Goal: Task Accomplishment & Management: Use online tool/utility

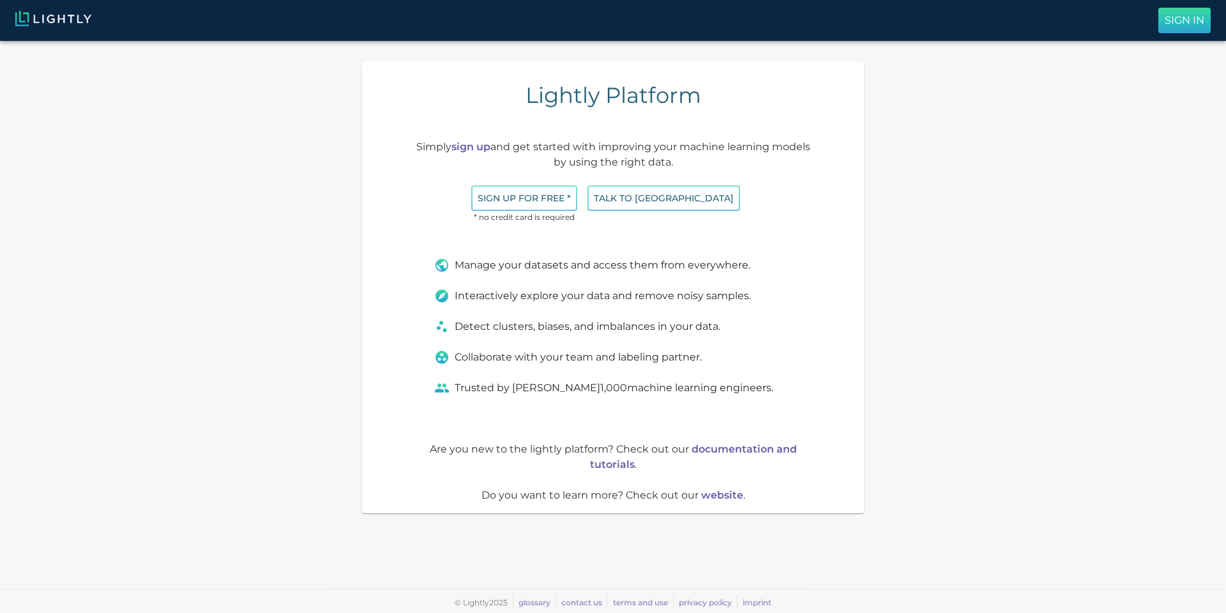
click at [1209, 16] on button "Sign In" at bounding box center [1185, 21] width 52 height 26
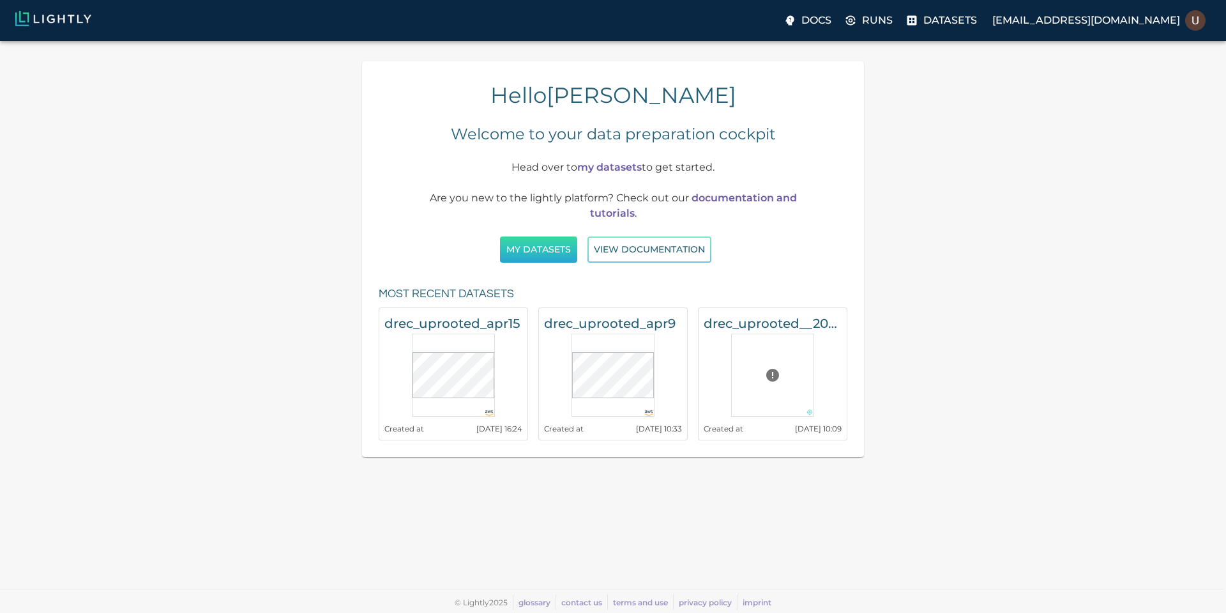
click at [553, 253] on button "My Datasets" at bounding box center [538, 249] width 77 height 26
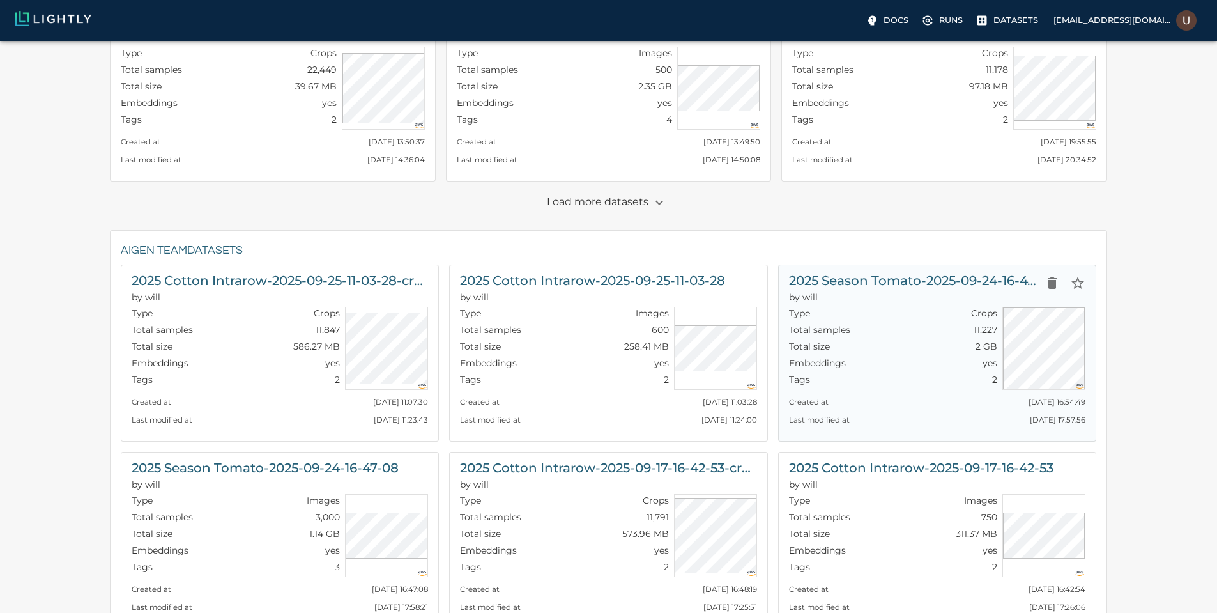
scroll to position [307, 0]
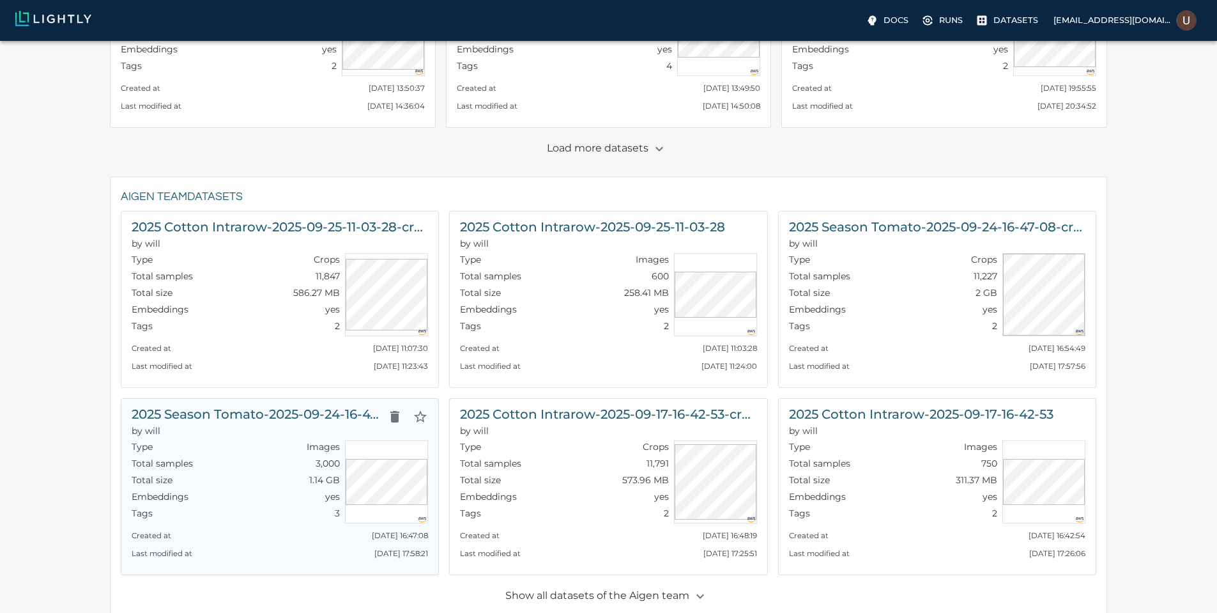
click at [353, 413] on h6 "2025 Season Tomato-2025-09-24-16-47-08" at bounding box center [257, 414] width 250 height 20
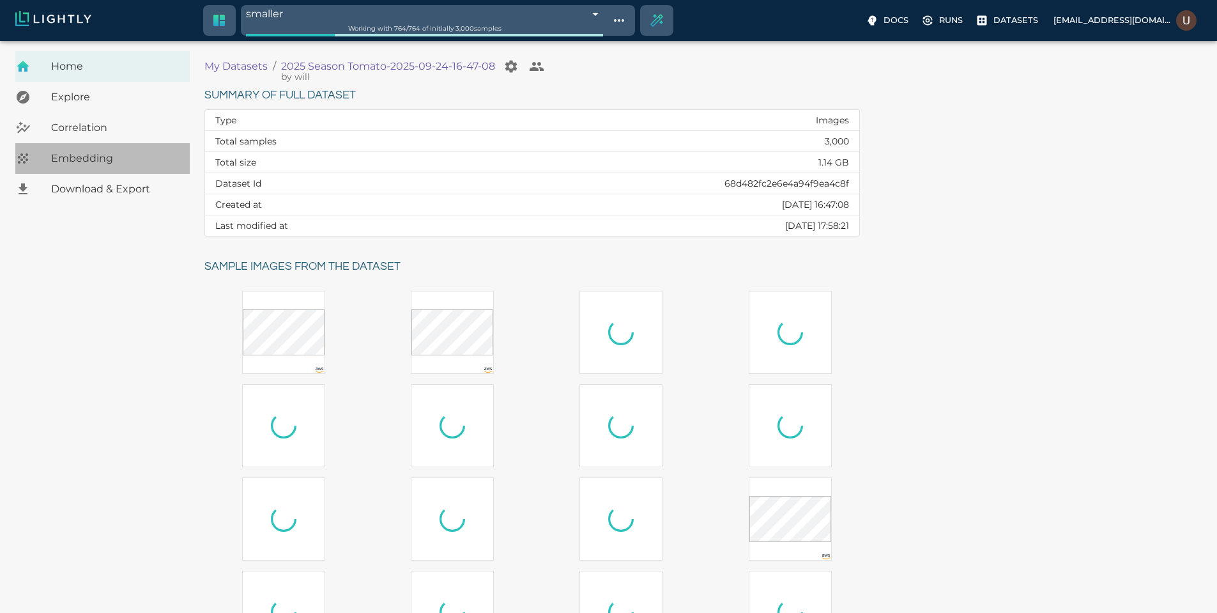
click at [109, 164] on span "Embedding" at bounding box center [115, 158] width 128 height 15
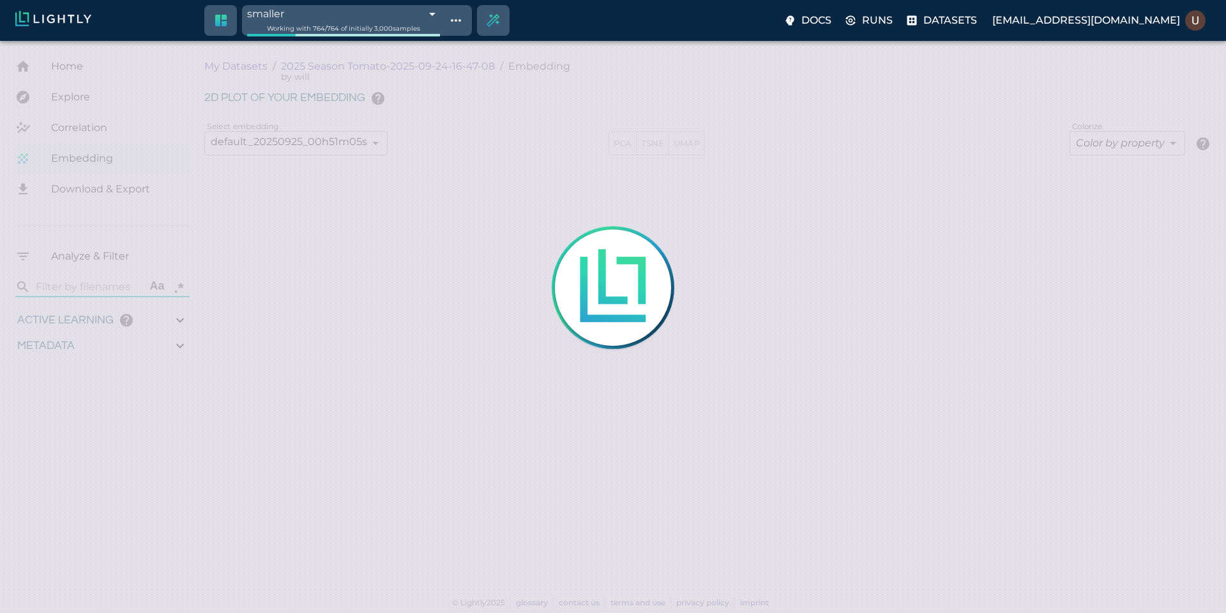
type input "9007199254740991"
type input "3.9805235740495"
type input "19.4738311767578"
type input "71.6118311767578"
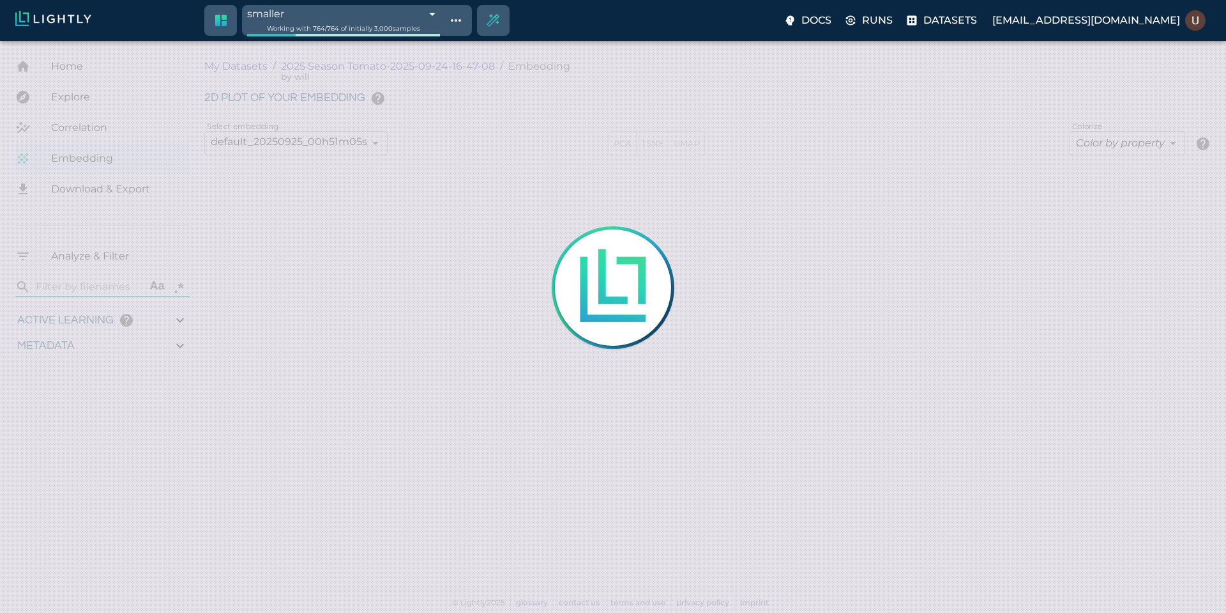
type input "9007199254740991"
type input "3.9805235740495"
type input "19.4738311767578"
type input "71.6118311767578"
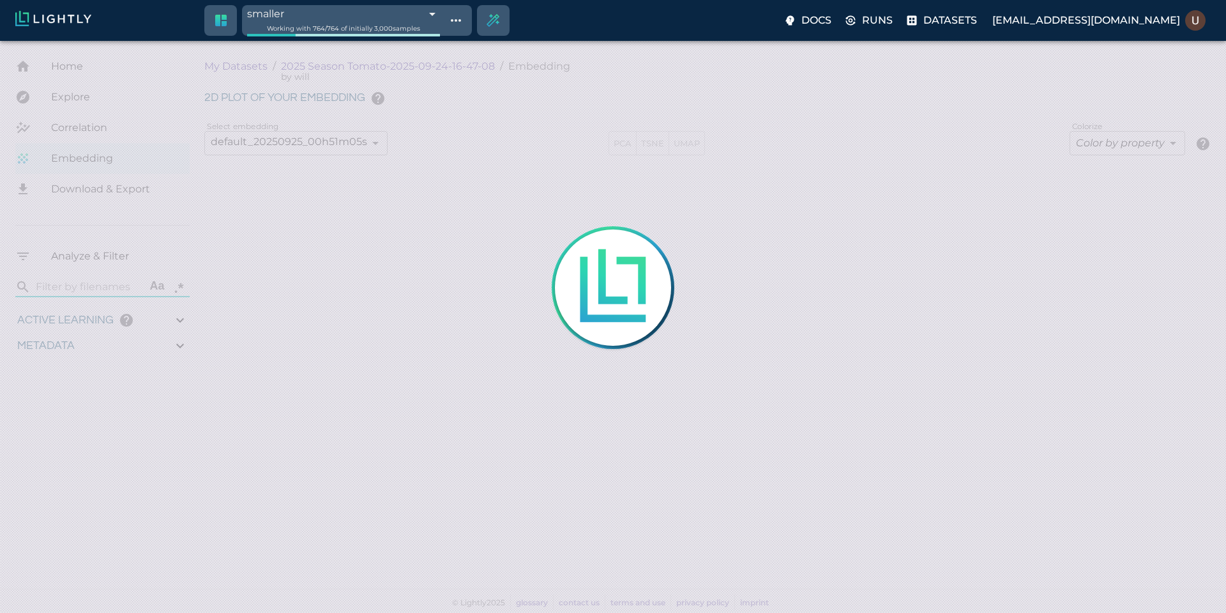
type input "3.9805235740495"
type input "19.4738311767578"
type input "71.6118311767578"
type input "3.9805235740495"
type input "19.4738311767578"
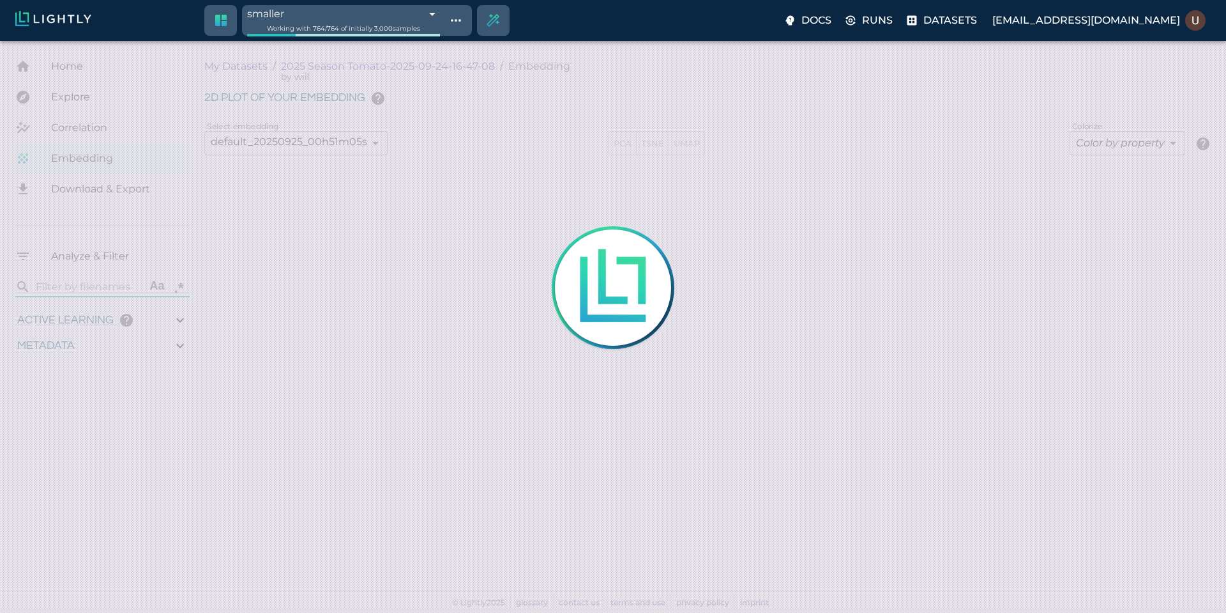
type input "71.6118311767578"
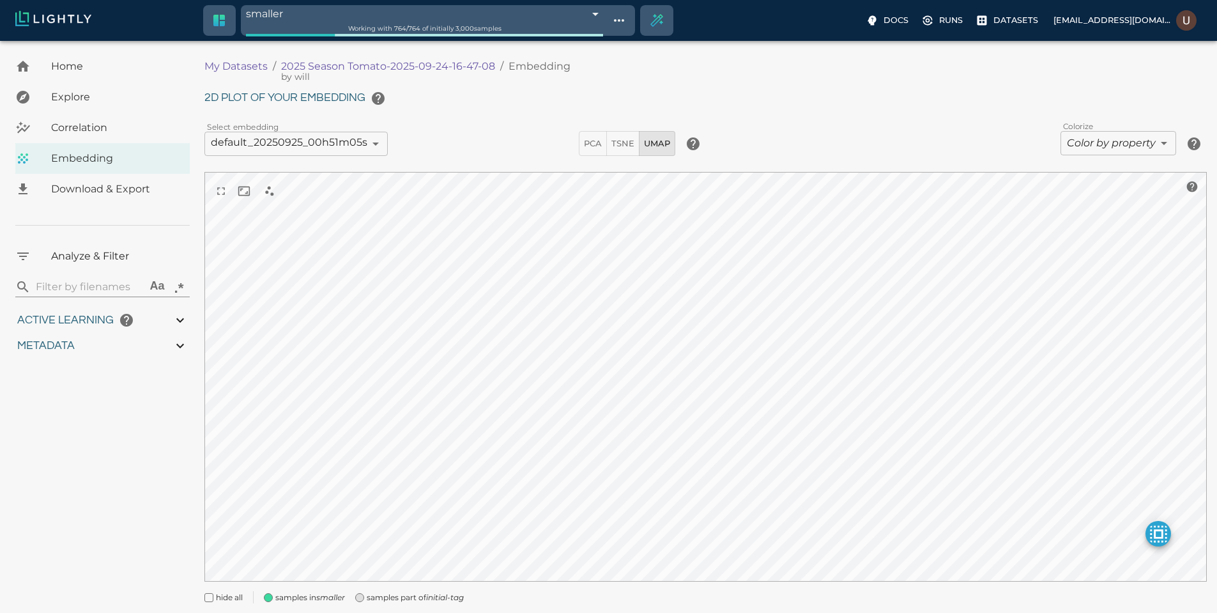
click at [466, 41] on body "smaller 68d5ced88ad0b7a7cff1cb23 Working with 764 / 764 of initially 3,000 samp…" at bounding box center [608, 345] width 1217 height 608
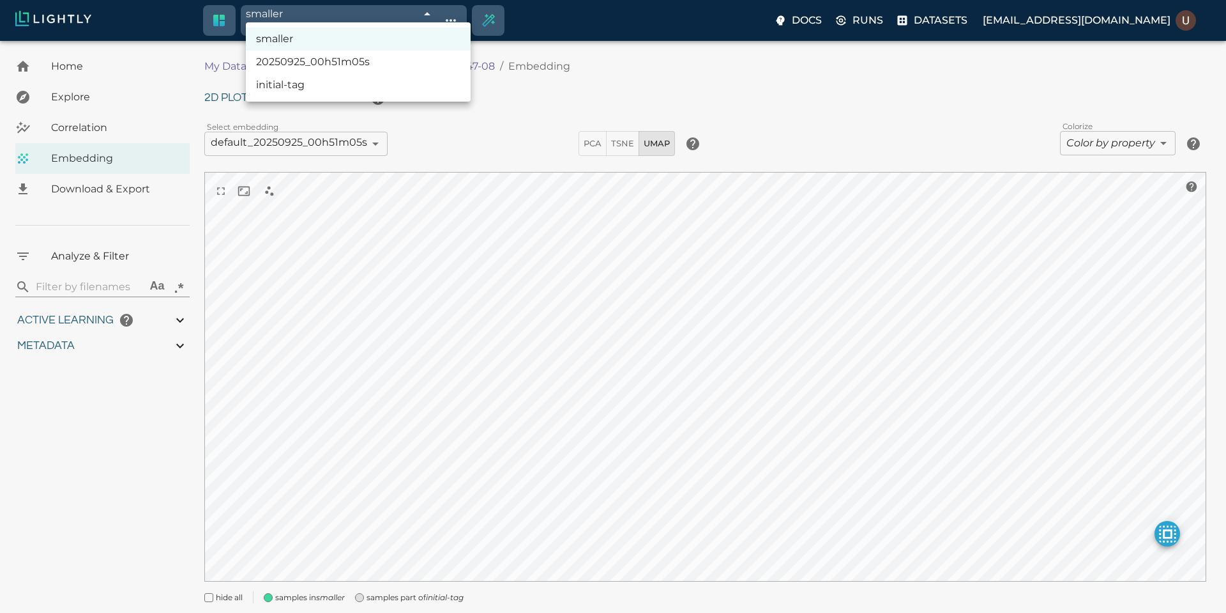
click at [466, 13] on div at bounding box center [613, 306] width 1226 height 613
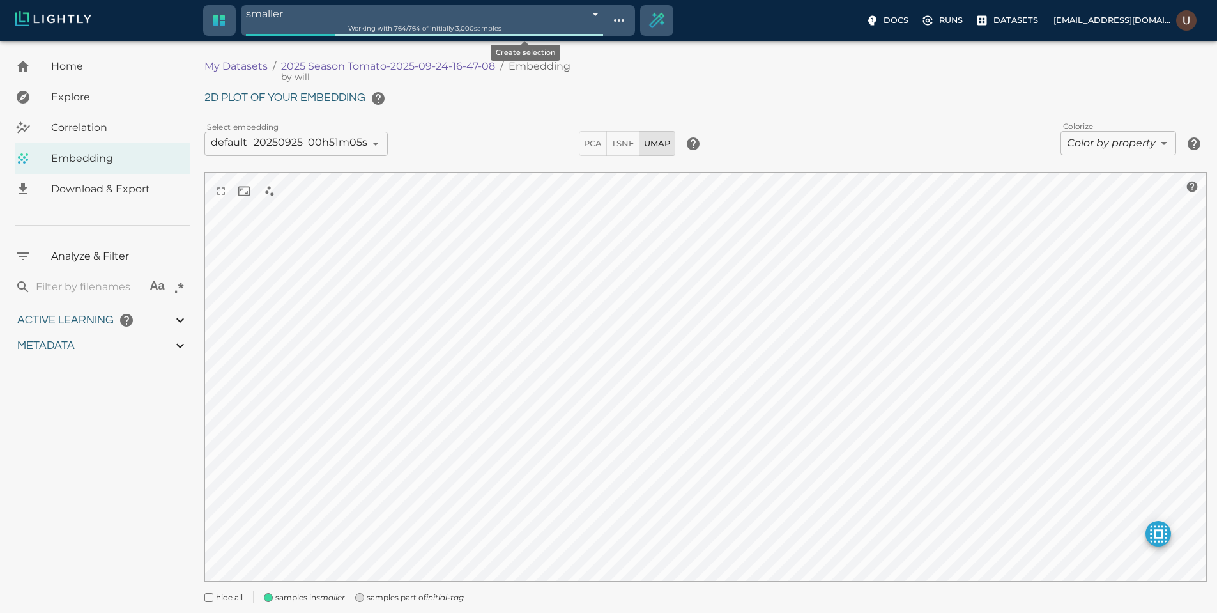
click at [650, 17] on icon "Create selection" at bounding box center [657, 20] width 14 height 14
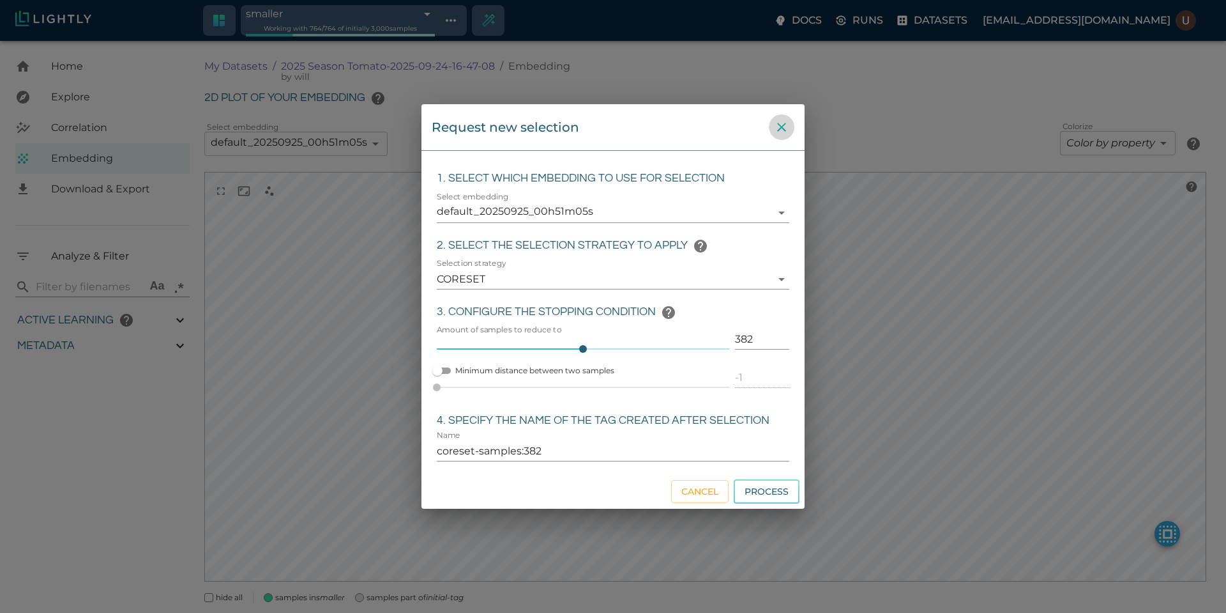
click at [783, 121] on icon "close" at bounding box center [781, 126] width 15 height 15
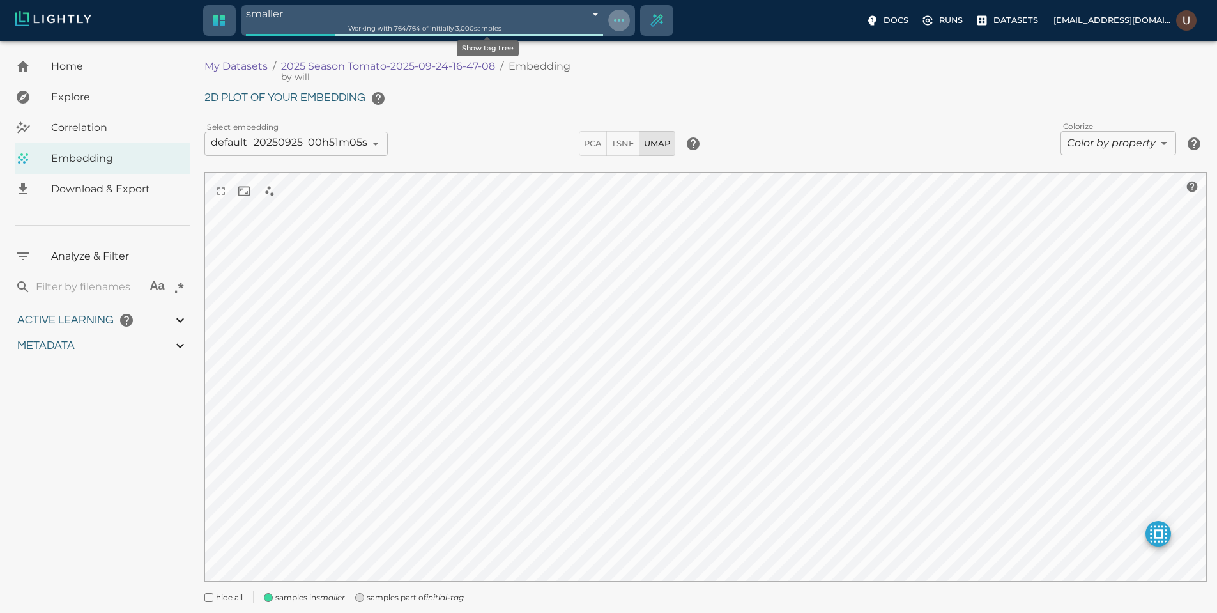
click at [611, 19] on icon "Show tag tree" at bounding box center [618, 20] width 15 height 15
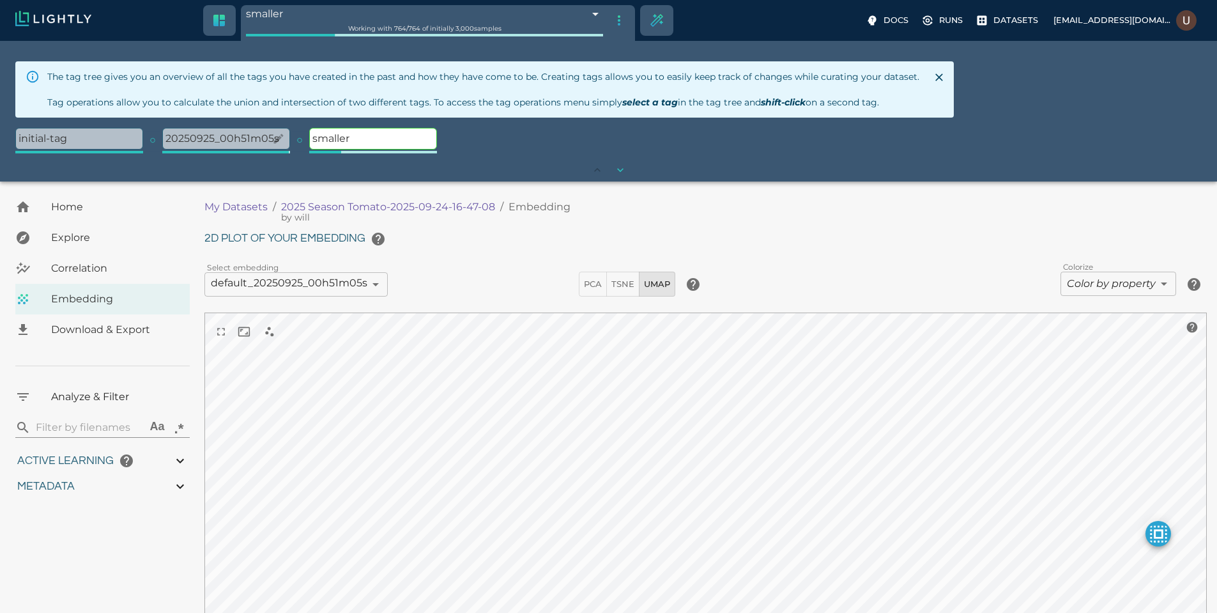
click at [243, 137] on p "20250925_00h51m05s" at bounding box center [226, 138] width 126 height 20
type input "68d491f98ad0b7a7cfa7e028"
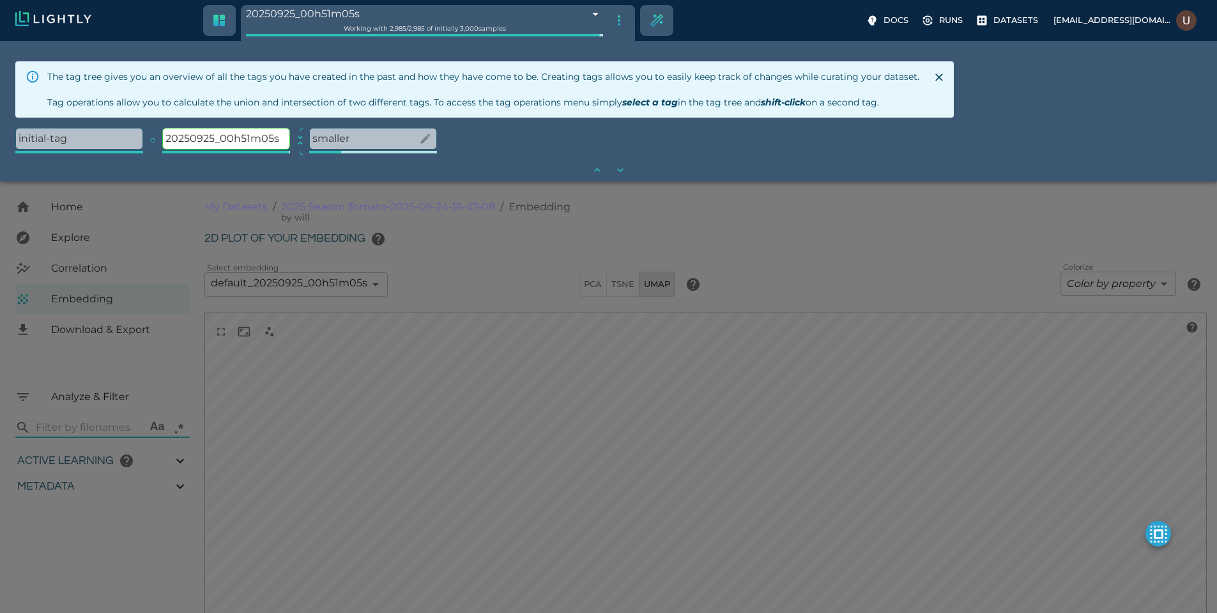
type input "9007199254740991"
type input "3.9805235740495"
type input "19.4738311767578"
type input "71.6118311767578"
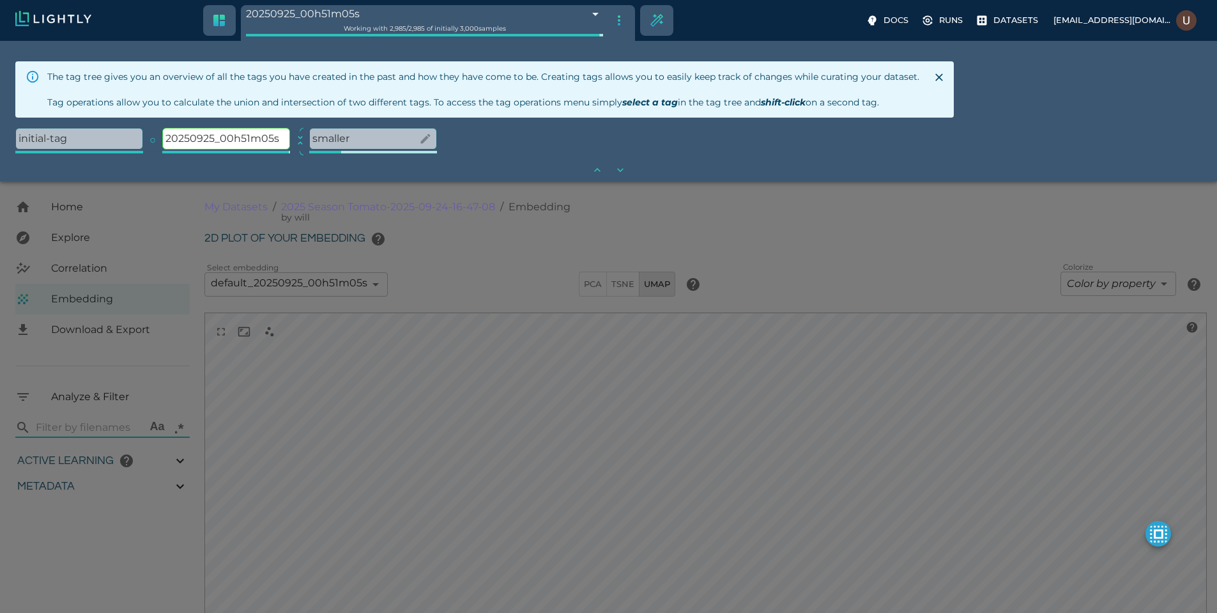
type input "3.9805235740495"
type input "19.4738311767578"
type input "71.6118311767578"
type input "3.9805235740495"
type input "19.4738311767578"
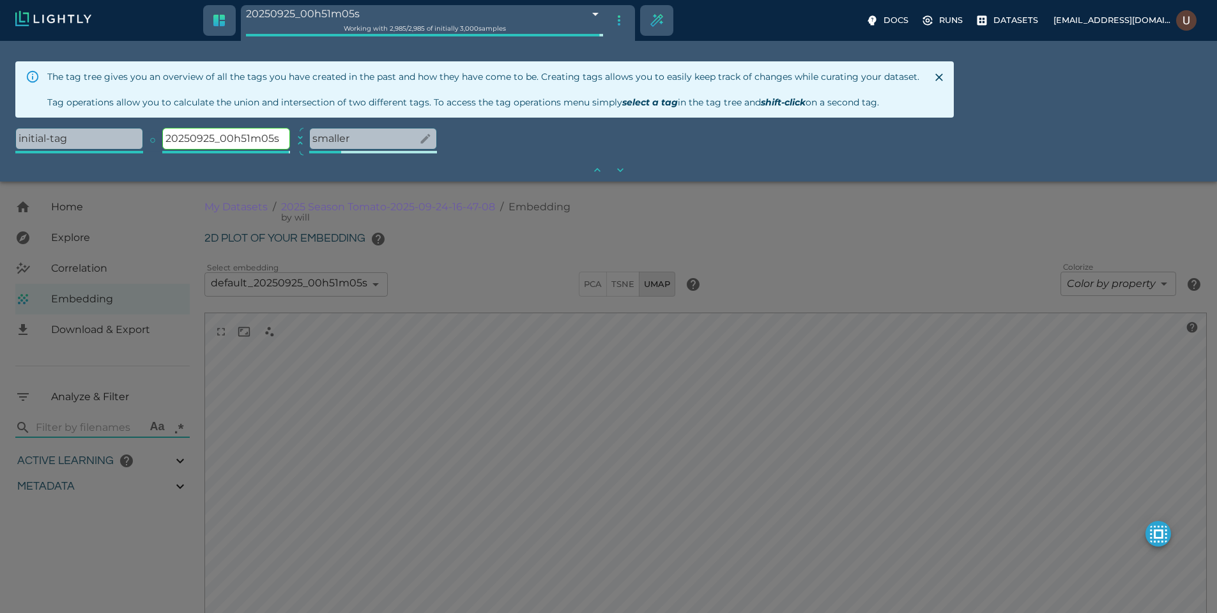
type input "71.6118311767578"
click at [375, 139] on p "smaller" at bounding box center [373, 138] width 126 height 20
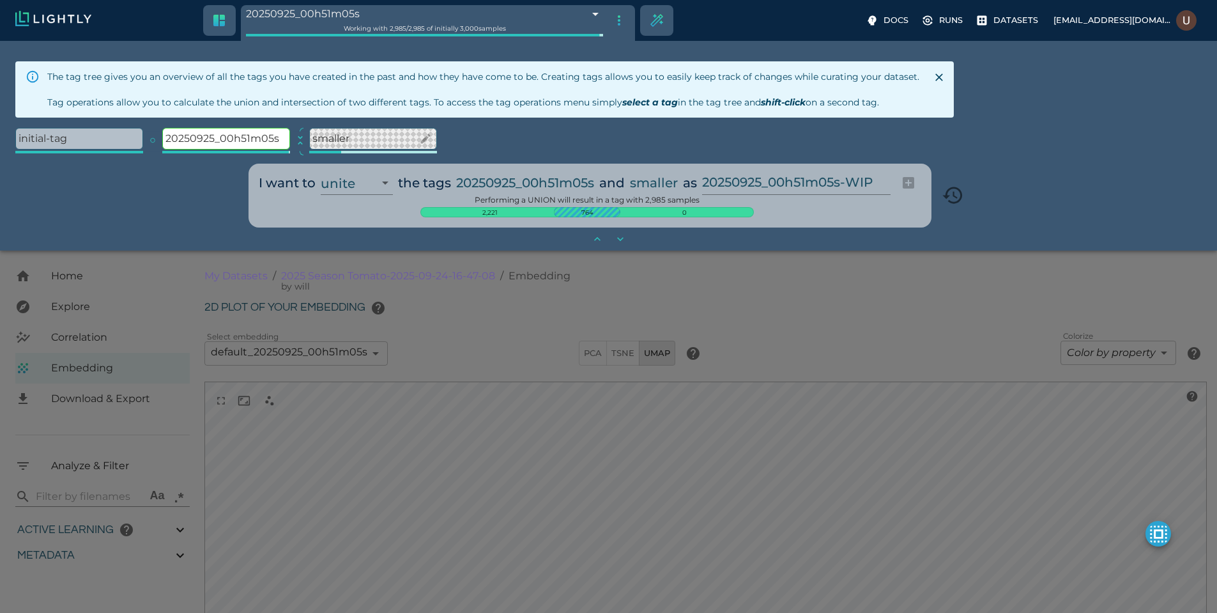
type input "9007199254740991"
type input "3.9805235740495"
type input "19.4738311767578"
type input "71.6118311767578"
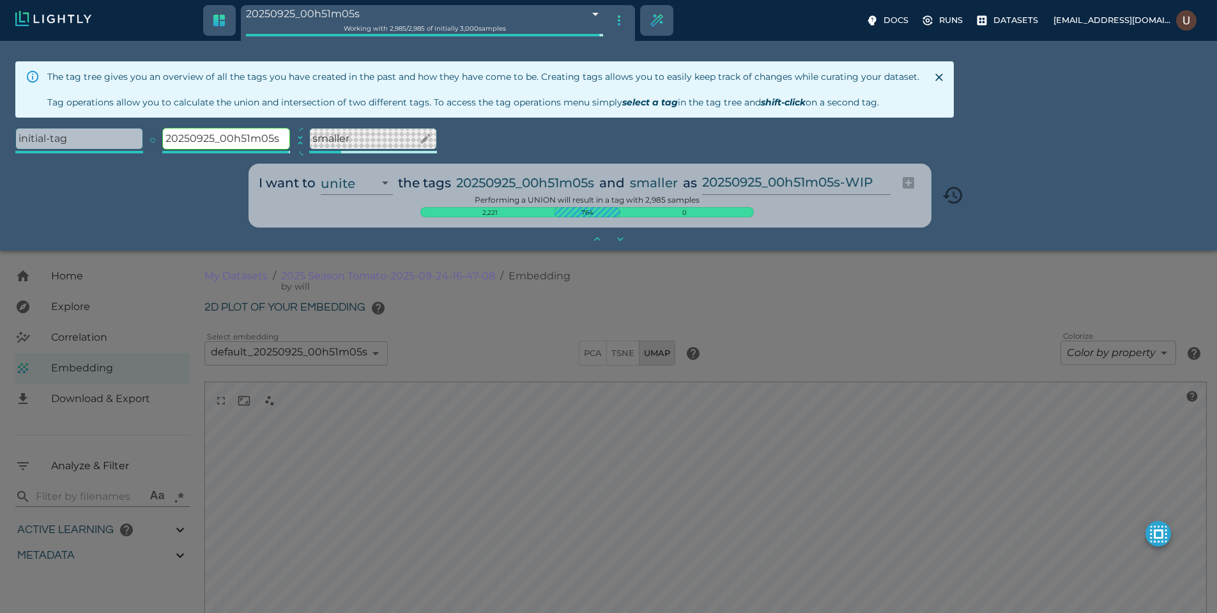
type input "9007199254740991"
type input "3.9805235740495"
type input "19.4738311767578"
type input "71.6118311767578"
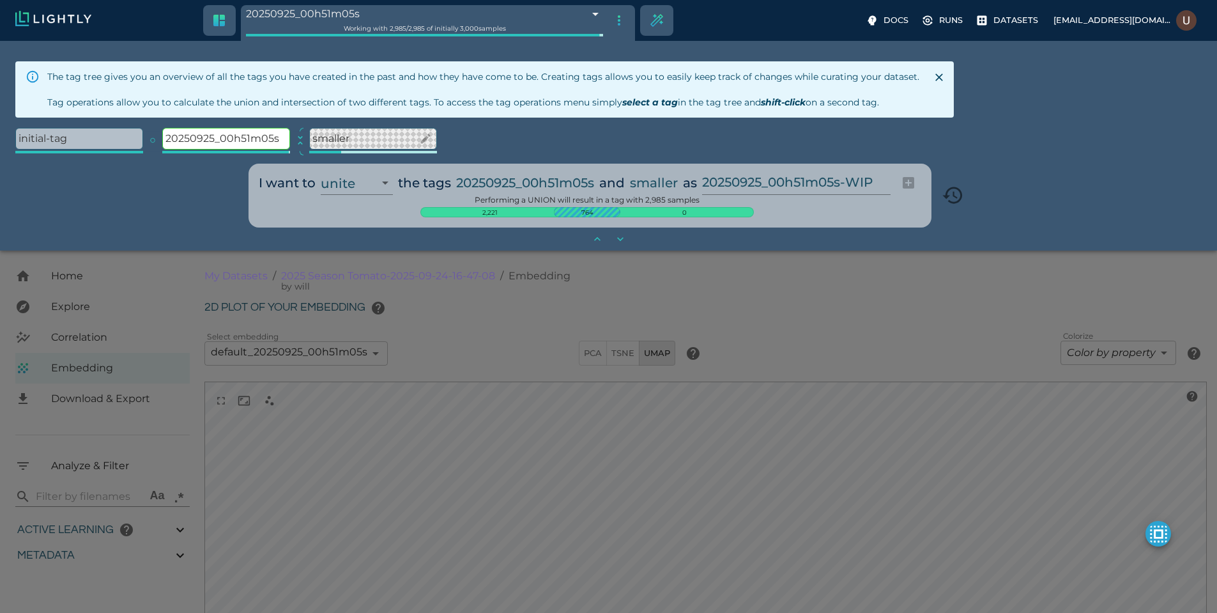
type input "3.9805235740495"
type input "19.4738311767578"
type input "71.6118311767578"
type input "3.9805235740495"
type input "19.4738311767578"
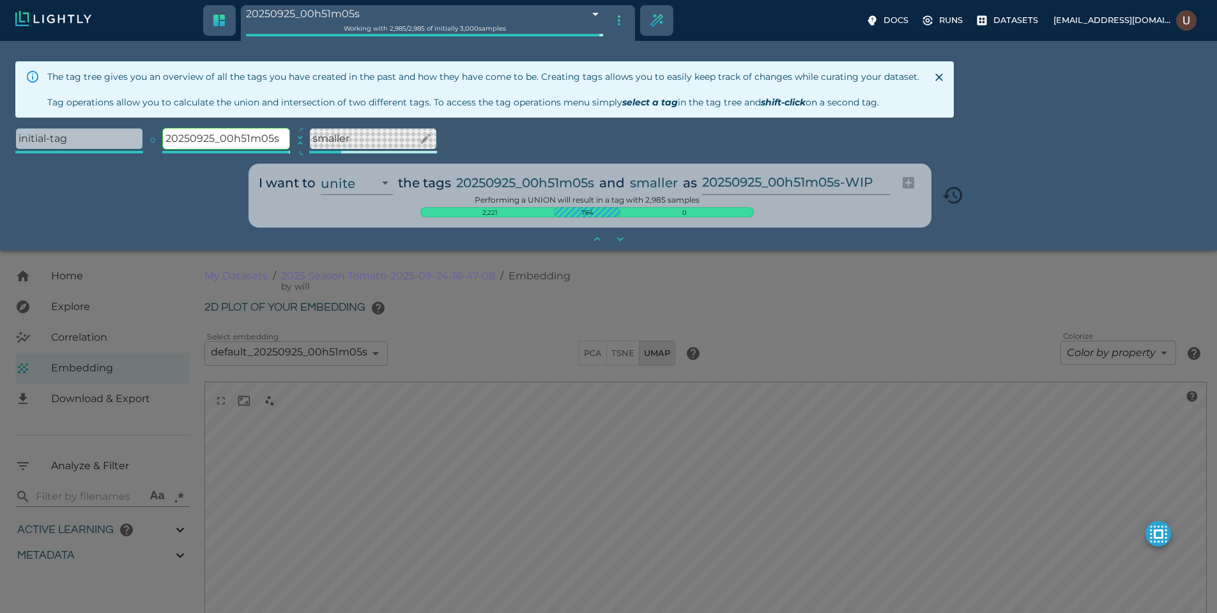
type input "71.6118311767578"
select select "DIFFERENCE"
click at [321, 171] on select "unite intersect subtract" at bounding box center [357, 183] width 72 height 24
click at [878, 183] on input "20250925_00h51m05s-WIP" at bounding box center [803, 183] width 183 height 24
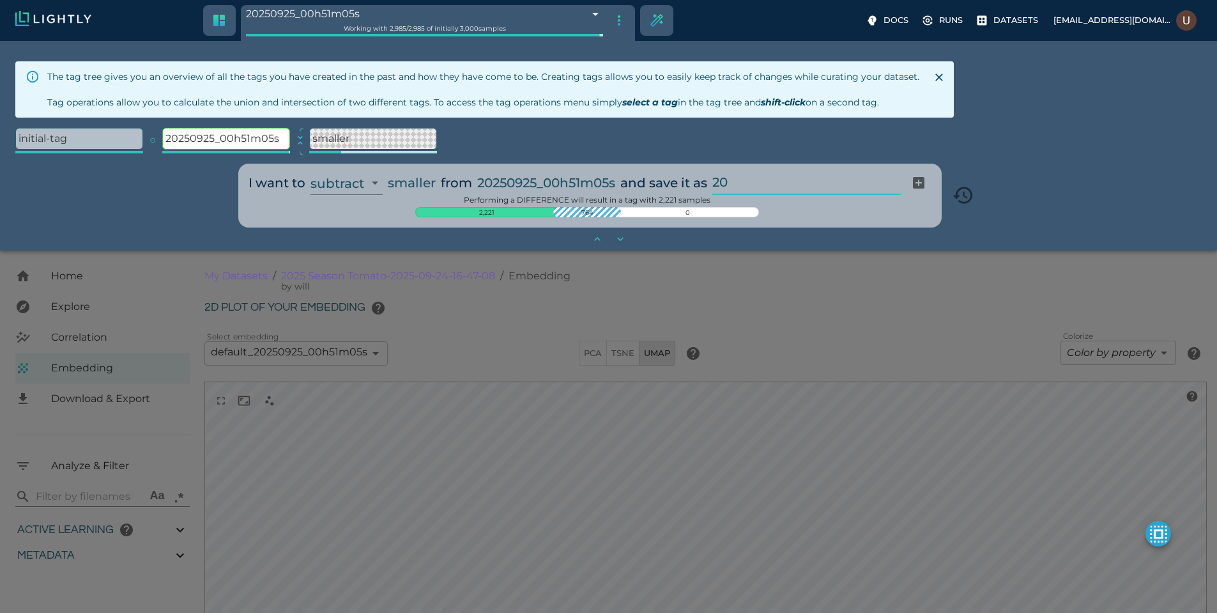
type input "2"
type input "iteration-2"
type input "68e54ec0848f5a65264436ba"
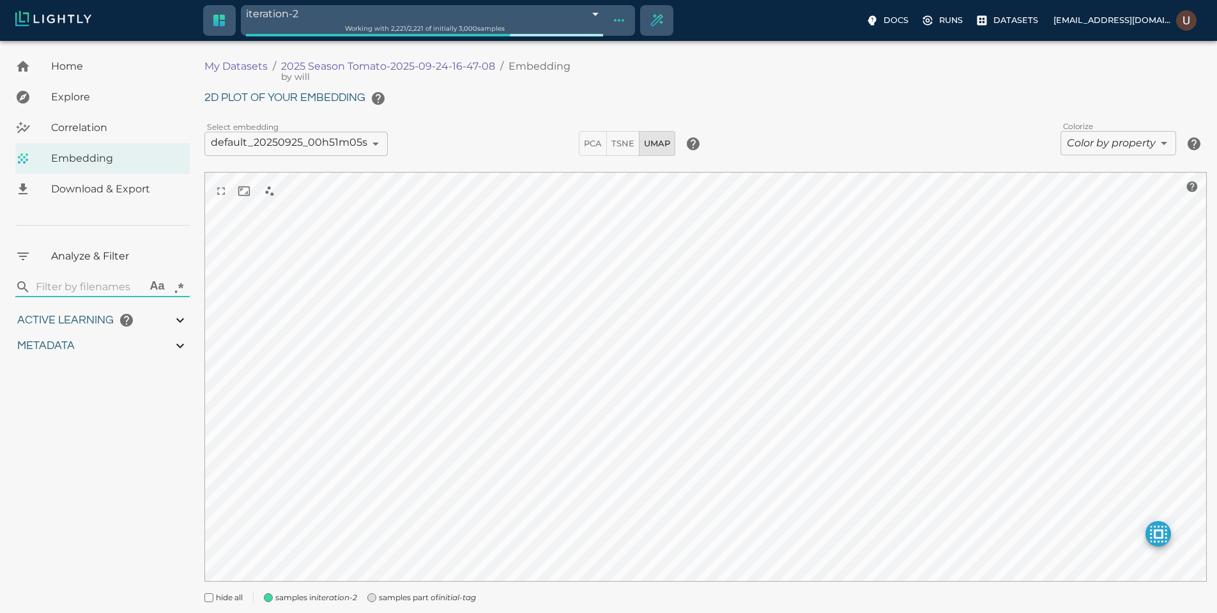
type input "3.9805235740495"
type input "19.4738311767578"
type input "71.6118311767578"
click at [874, 125] on div "2D plot of your embedding Select embedding default_20250925_00h51m05s 68d491fbd…" at bounding box center [705, 344] width 1002 height 517
click at [375, 597] on span at bounding box center [371, 597] width 9 height 9
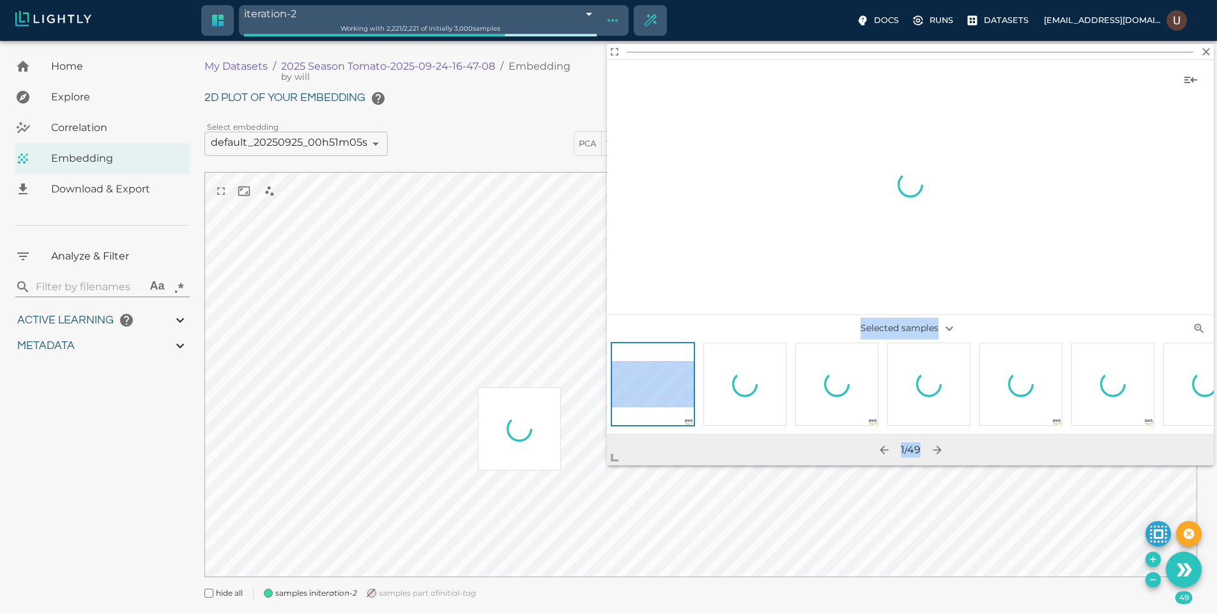
click at [393, 518] on body "iteration-2 68e54ec0848f5a65264436ba Working with 2,221 / 2,221 of initially 3,…" at bounding box center [608, 343] width 1217 height 604
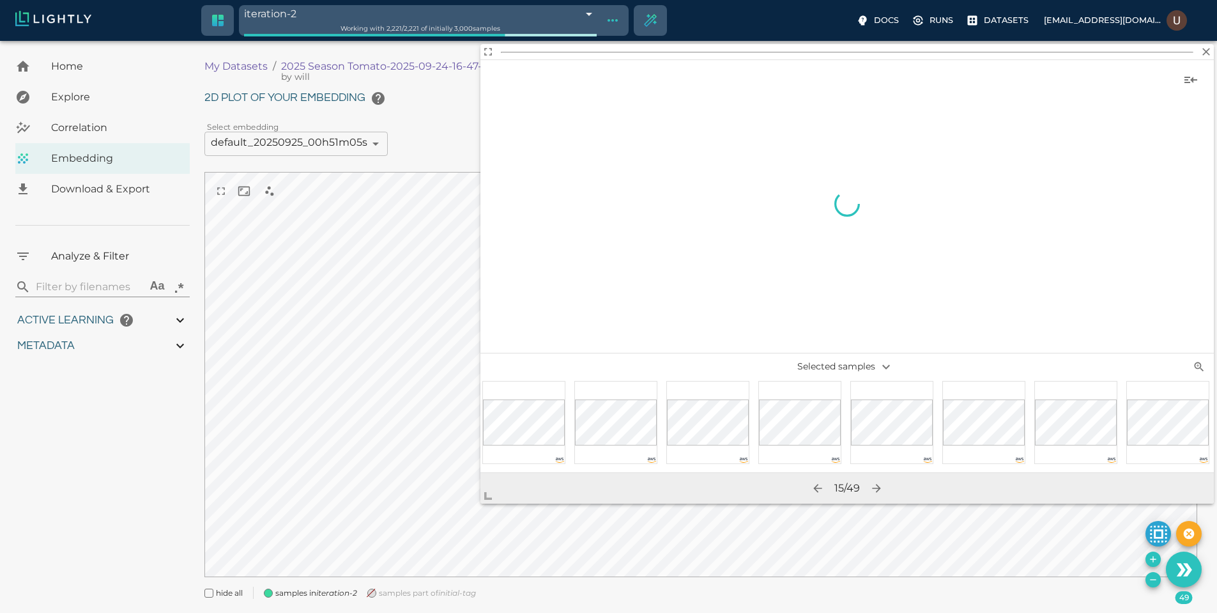
scroll to position [0, 646]
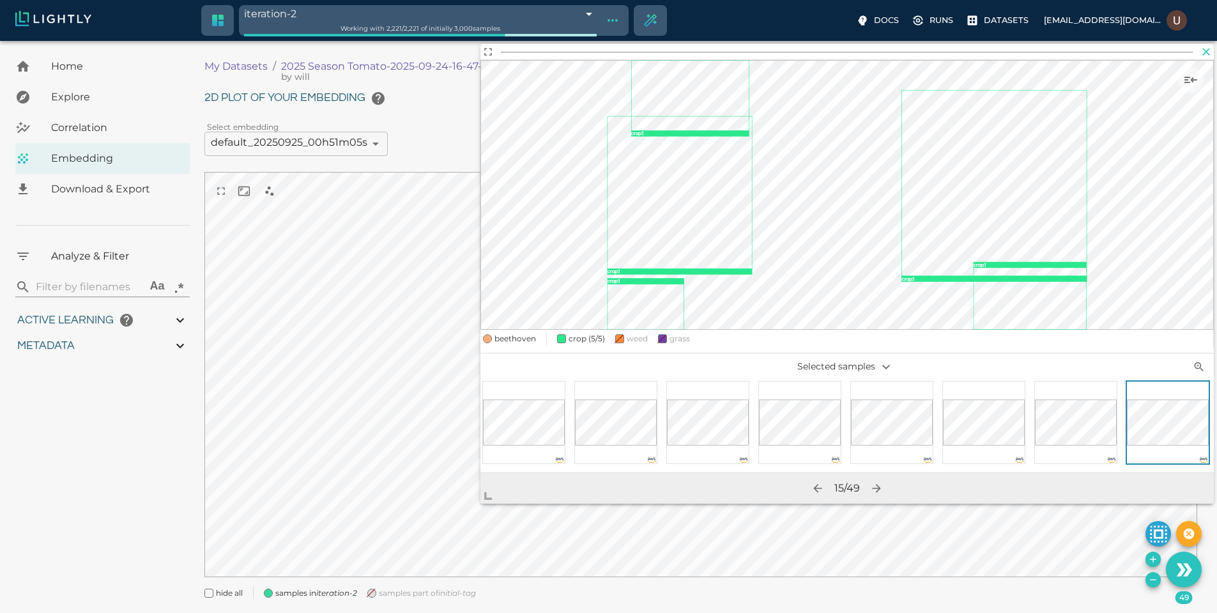
click at [1211, 51] on icon "button" at bounding box center [1206, 51] width 13 height 13
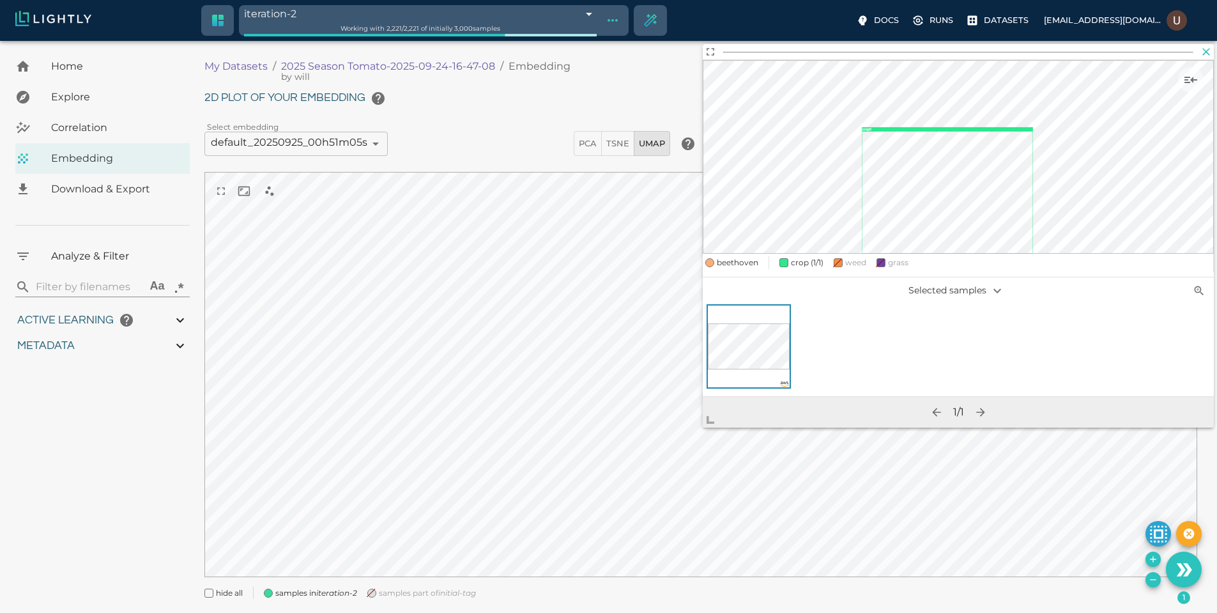
click at [1201, 55] on icon "button" at bounding box center [1206, 51] width 13 height 13
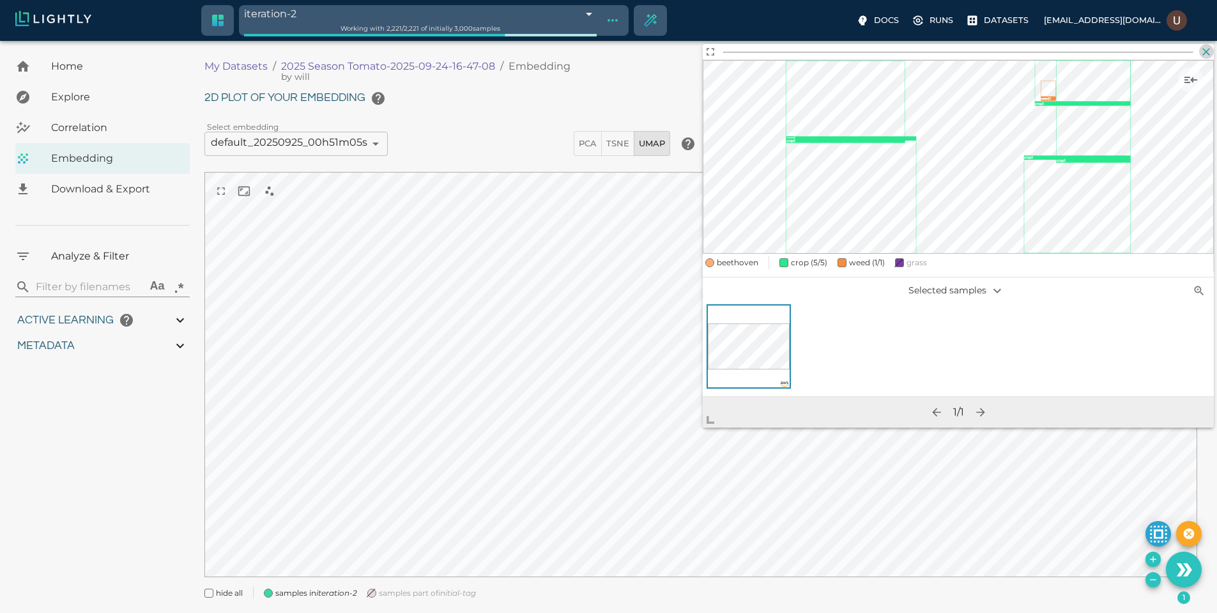
click at [1204, 54] on icon "button" at bounding box center [1207, 52] width 8 height 8
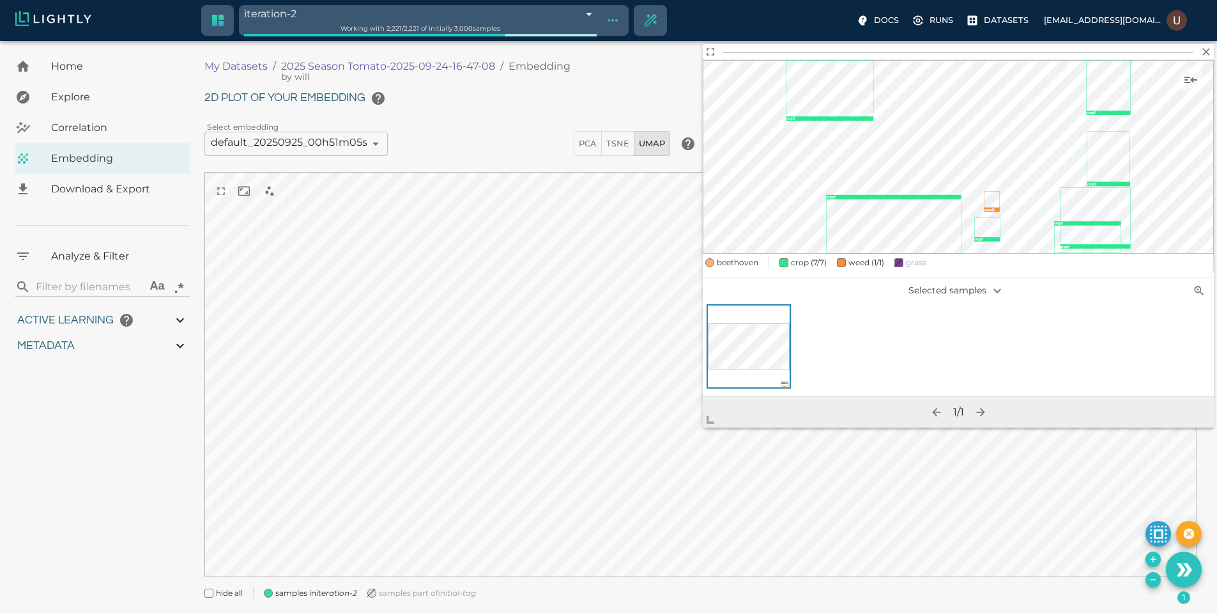
click at [1210, 60] on icon "weed : 1 crop : 1 crop : 1 crop : 1 crop : 1 crop : 1 crop : 1 crop : 1" at bounding box center [958, 157] width 511 height 194
click at [1207, 56] on icon "button" at bounding box center [1206, 51] width 13 height 13
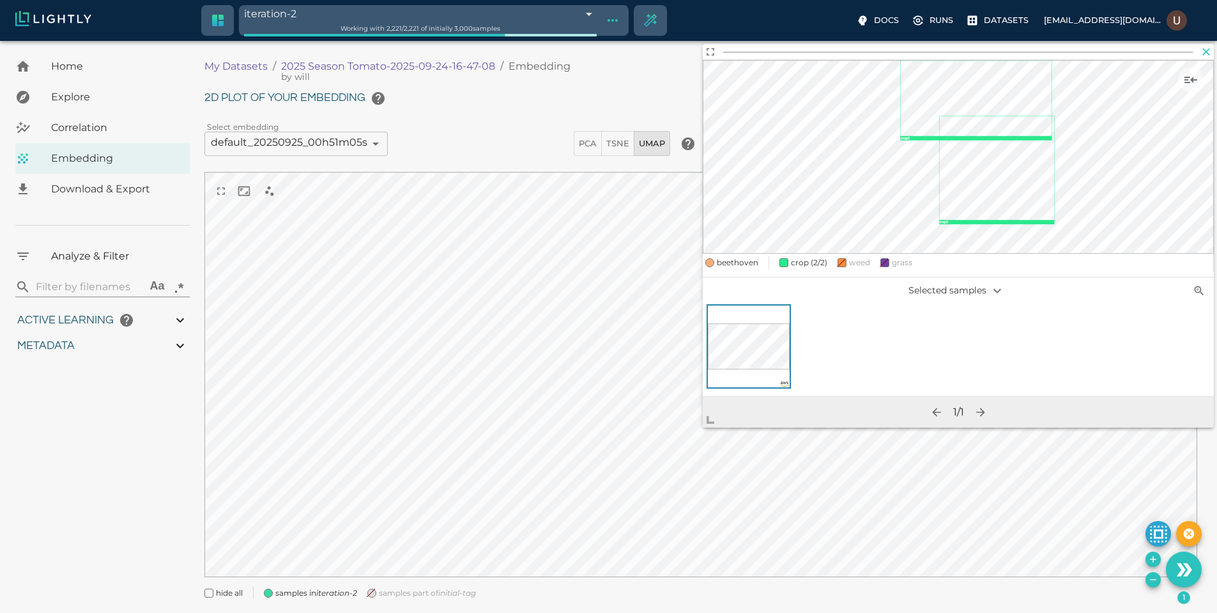
click at [1205, 54] on icon "button" at bounding box center [1207, 52] width 8 height 8
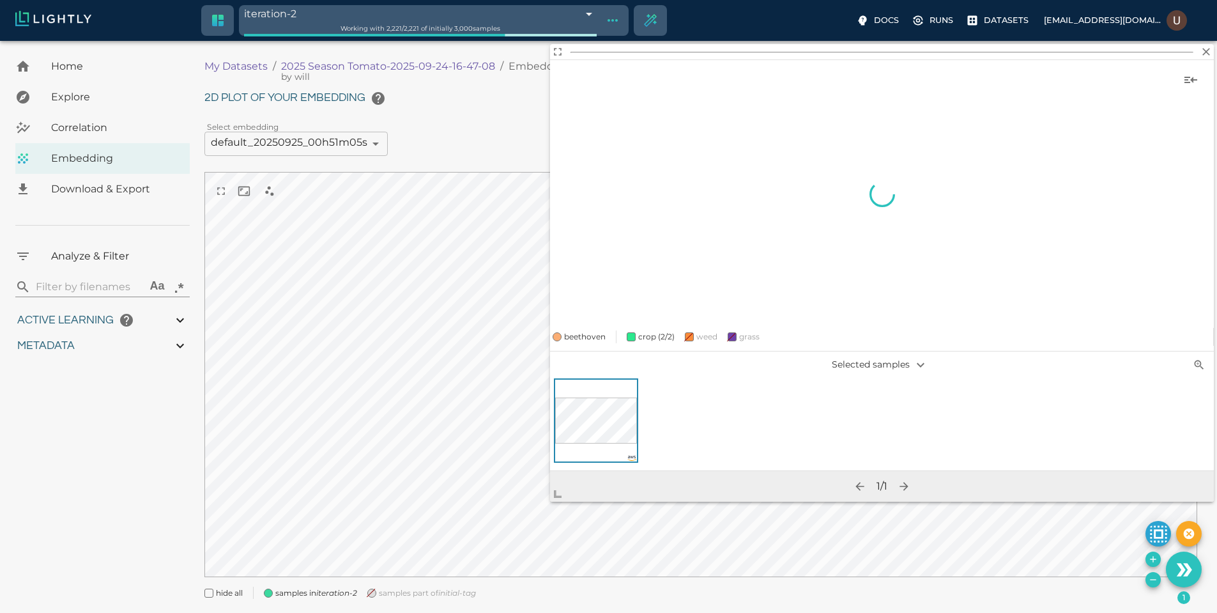
drag, startPoint x: 717, startPoint y: 420, endPoint x: 564, endPoint y: 494, distance: 169.7
click at [564, 494] on span at bounding box center [563, 489] width 26 height 26
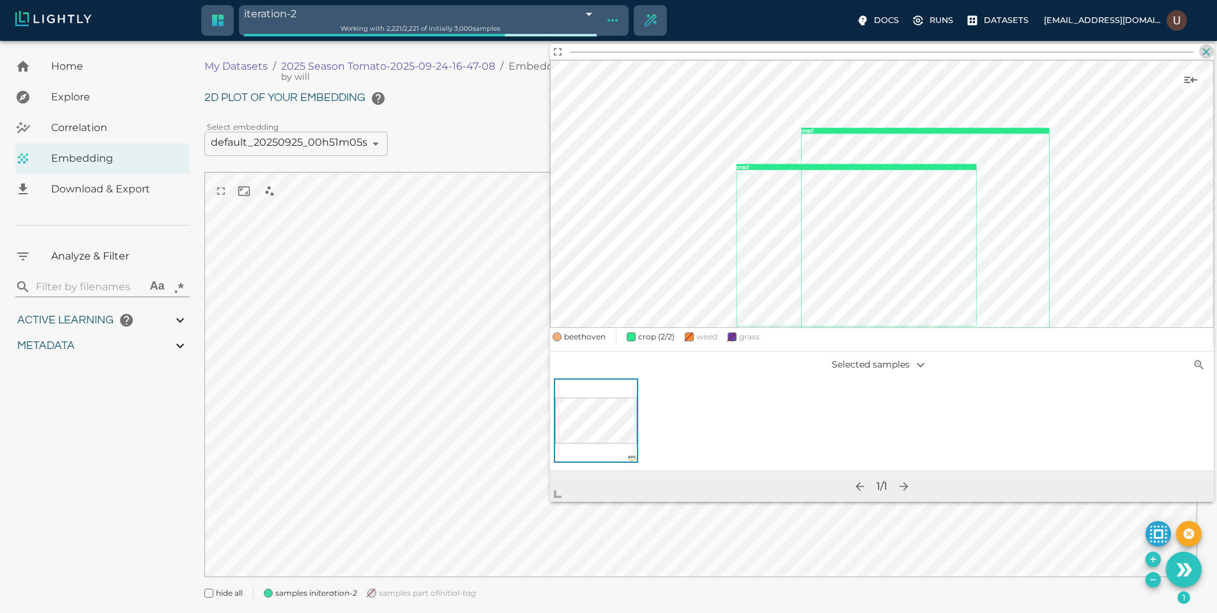
click at [1206, 50] on icon "button" at bounding box center [1206, 51] width 13 height 13
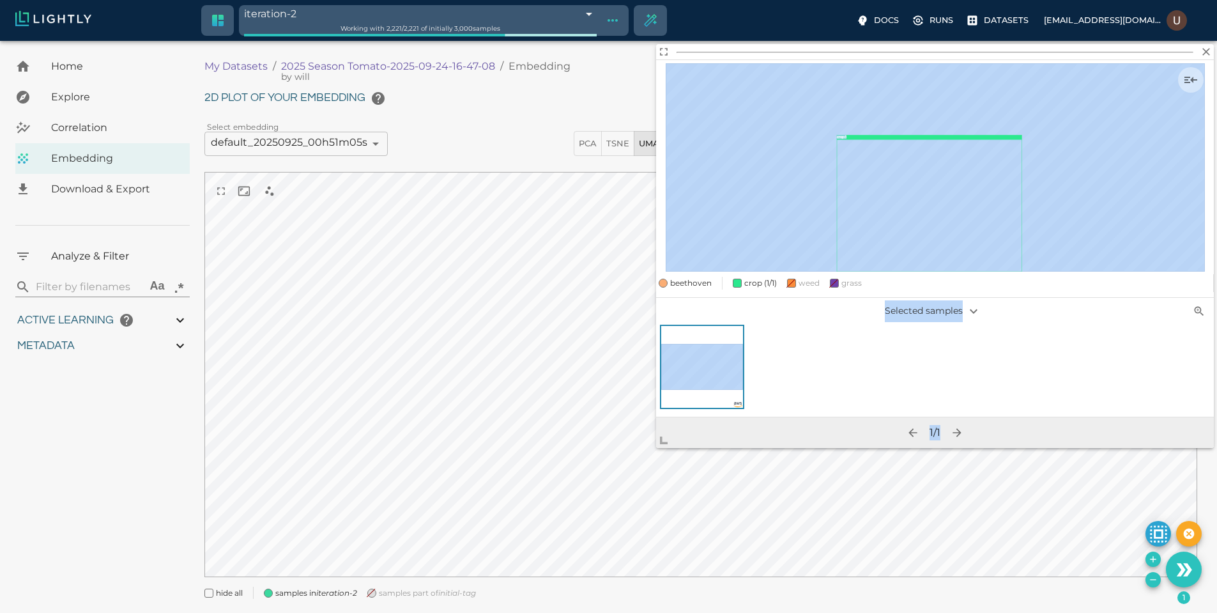
click at [514, 468] on body "iteration-2 68e54ec0848f5a65264436ba Working with 2,221 / 2,221 of initially 3,…" at bounding box center [608, 343] width 1217 height 604
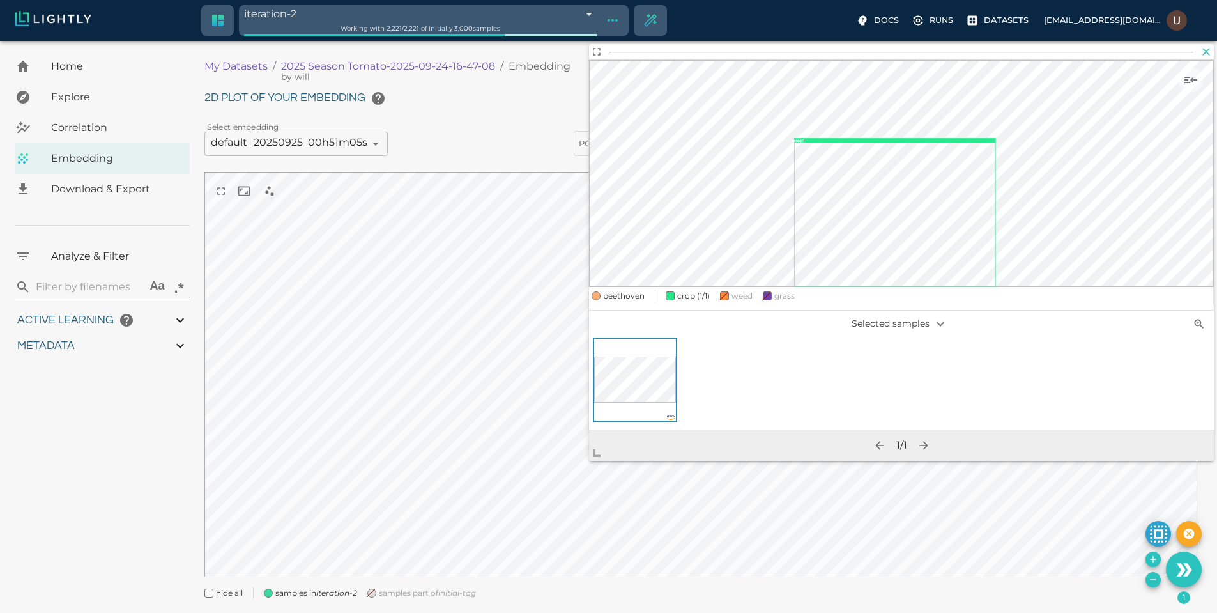
click at [1201, 51] on icon "button" at bounding box center [1206, 51] width 13 height 13
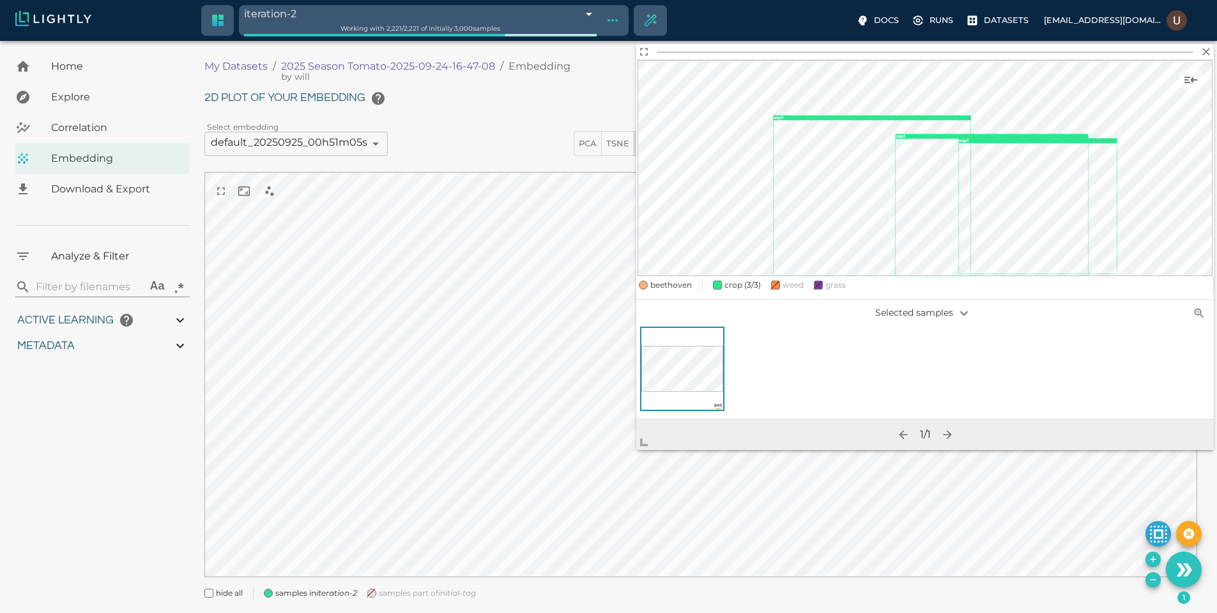
drag, startPoint x: 716, startPoint y: 421, endPoint x: 648, endPoint y: 443, distance: 71.9
click at [648, 443] on span at bounding box center [649, 437] width 26 height 26
click at [1210, 56] on icon "button" at bounding box center [1206, 51] width 13 height 13
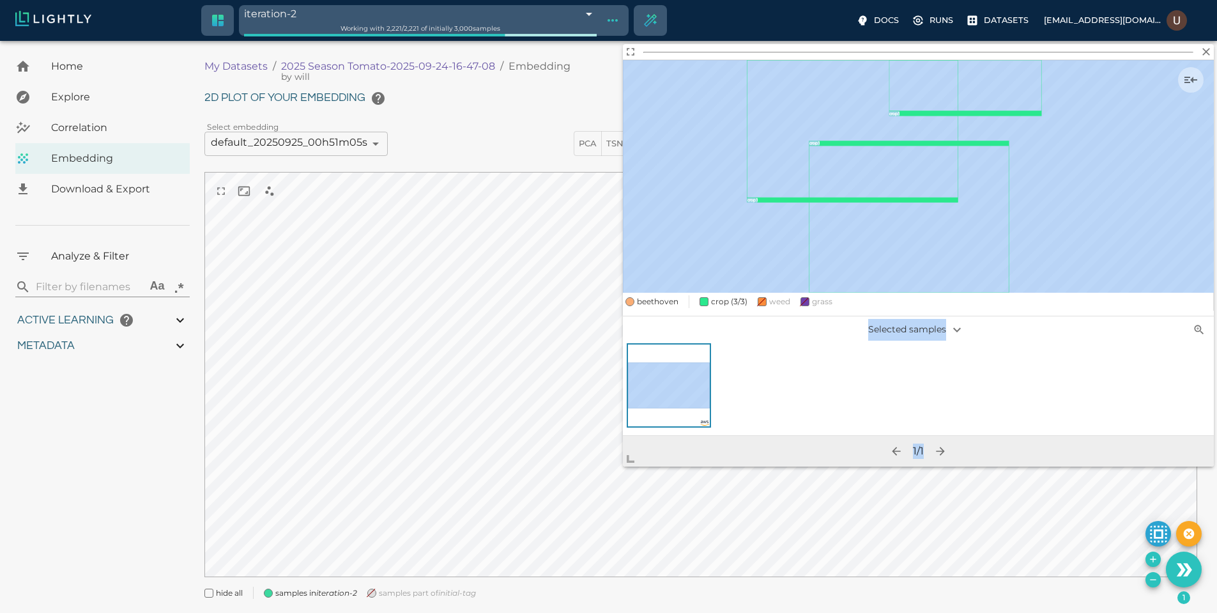
click at [535, 494] on body "iteration-2 68e54ec0848f5a65264436ba Working with 2,221 / 2,221 of initially 3,…" at bounding box center [608, 343] width 1217 height 604
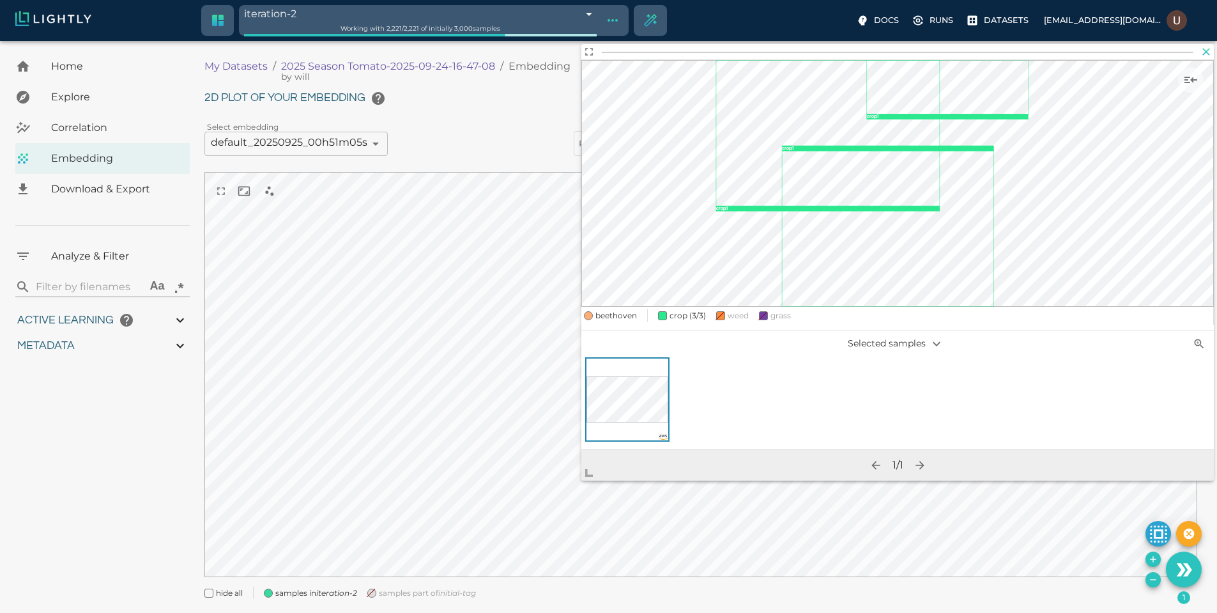
click at [1208, 47] on icon "button" at bounding box center [1206, 51] width 13 height 13
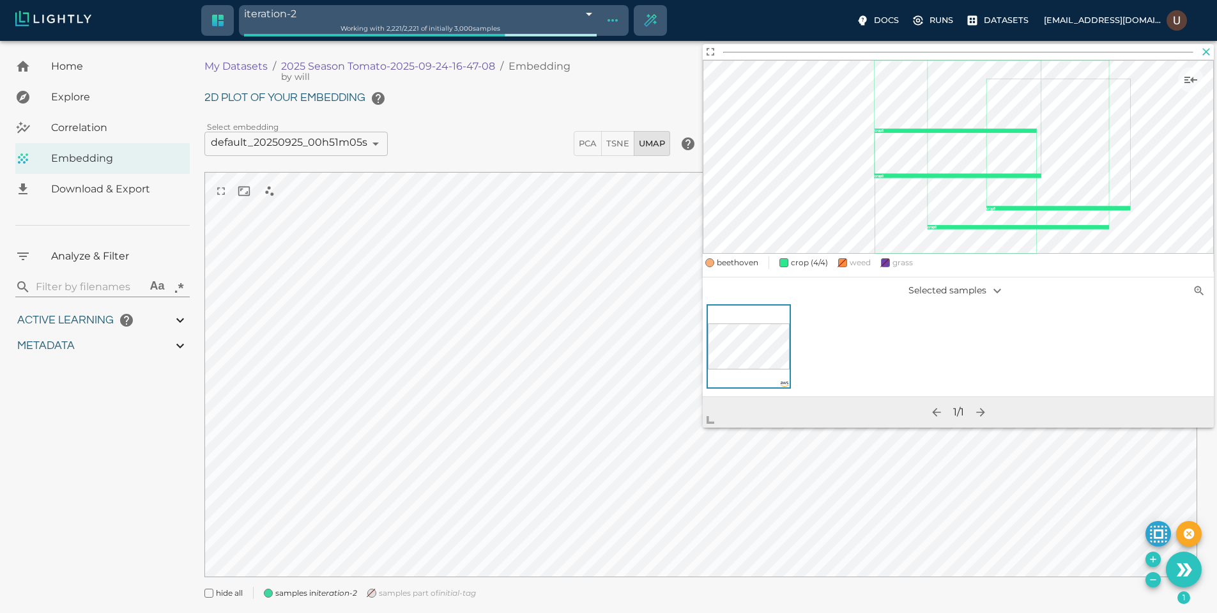
click at [1213, 54] on button "button" at bounding box center [1206, 51] width 15 height 15
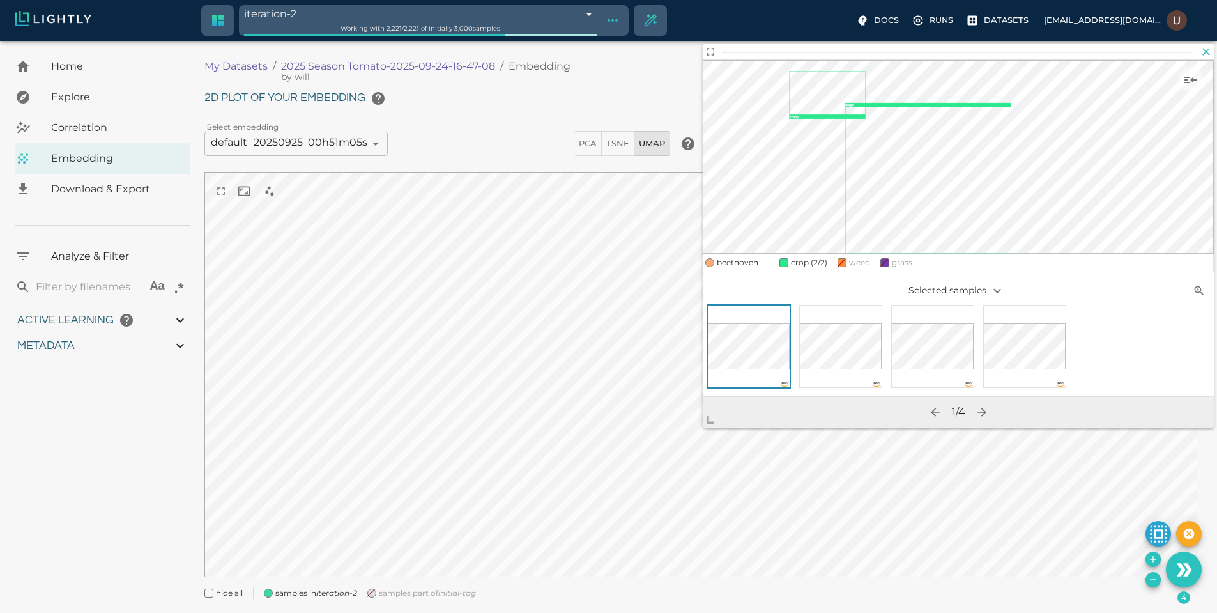
click at [1203, 56] on icon "button" at bounding box center [1206, 51] width 13 height 13
